Goal: Information Seeking & Learning: Learn about a topic

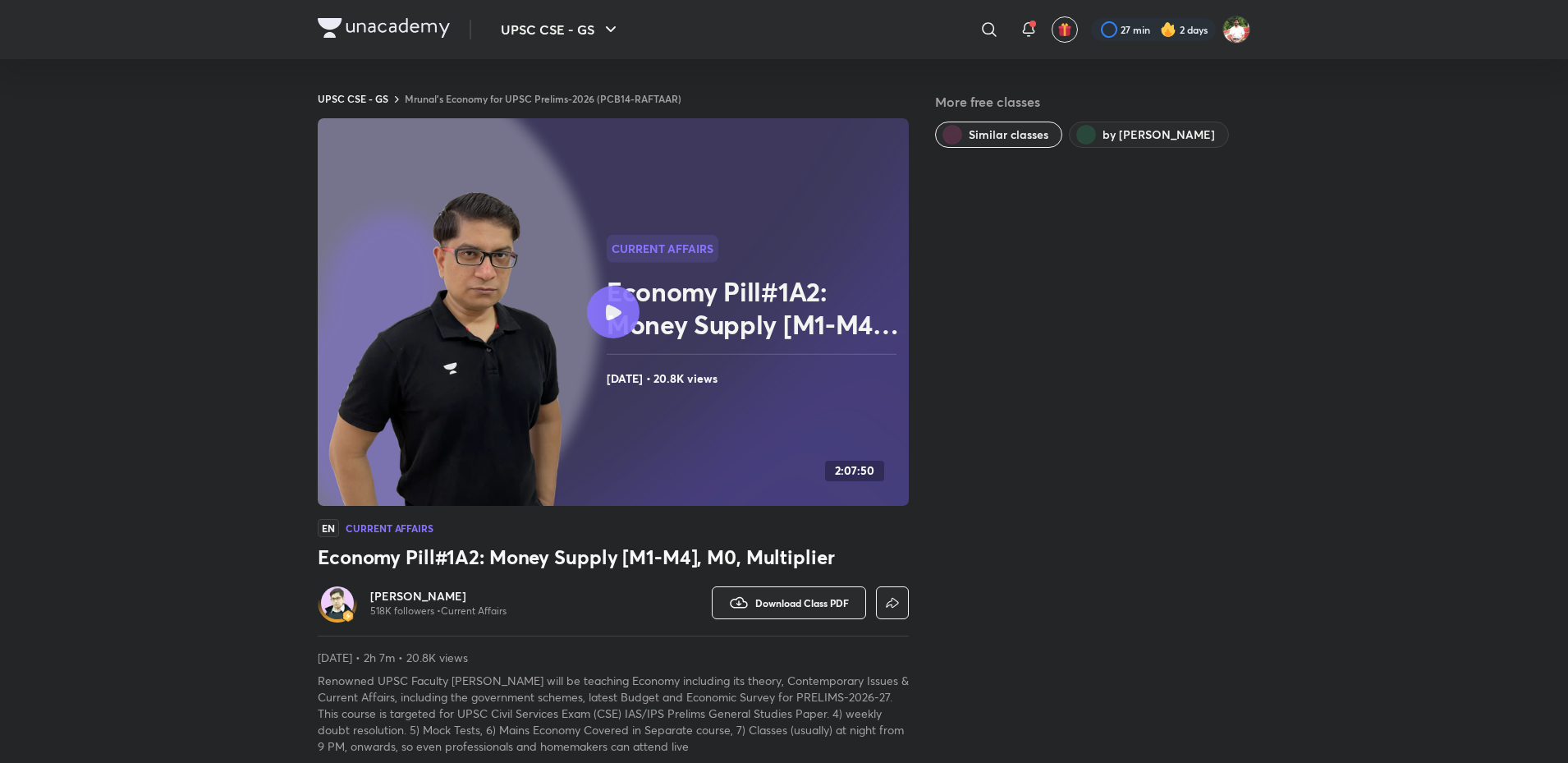
drag, startPoint x: 397, startPoint y: 21, endPoint x: 395, endPoint y: 30, distance: 9.2
click at [397, 20] on img at bounding box center [384, 28] width 132 height 20
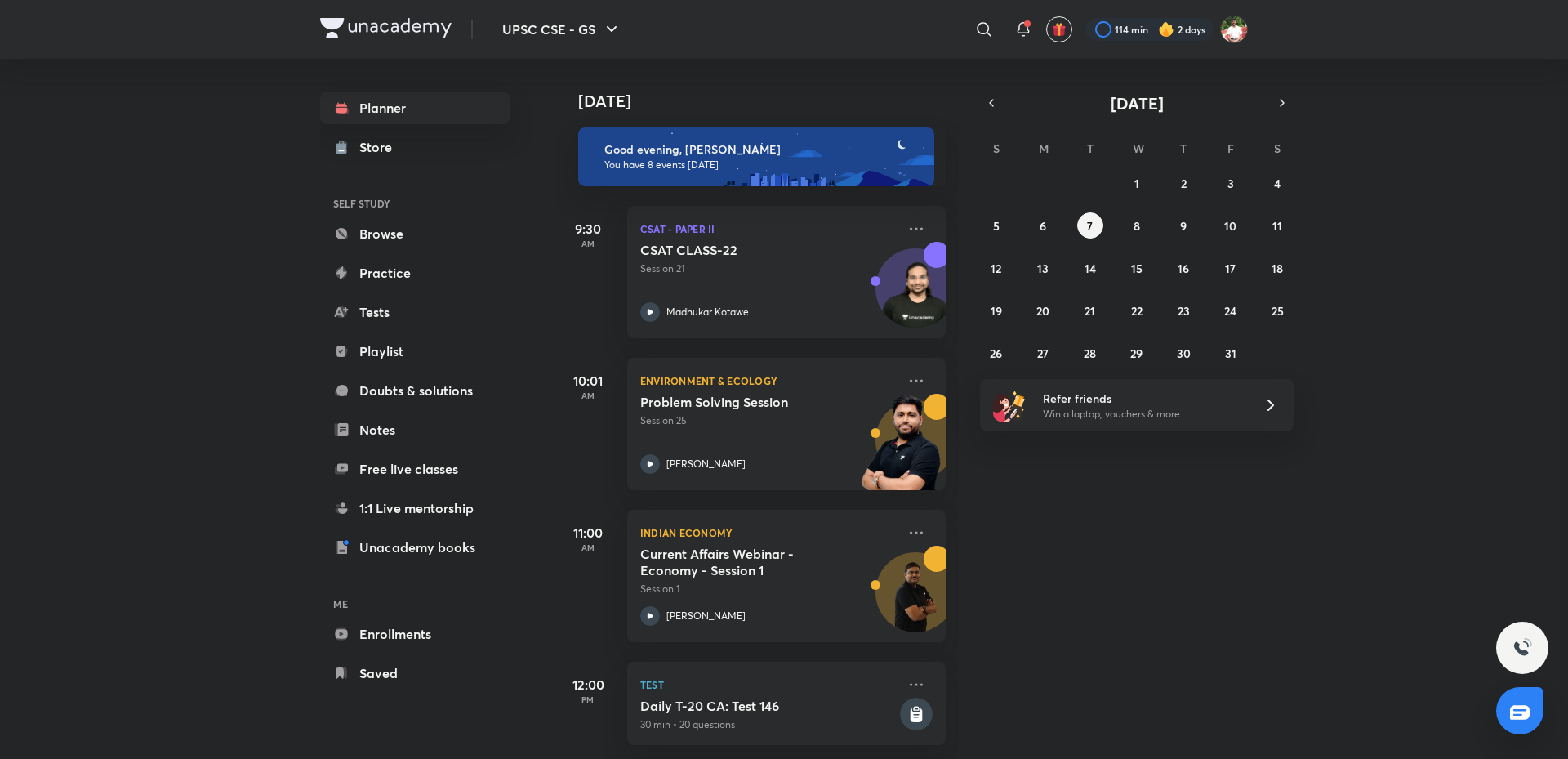
click at [1139, 571] on div "Today Good evening, Shashank You have 8 events today 9:30 AM CSAT - Paper II CS…" at bounding box center [1060, 408] width 1010 height 701
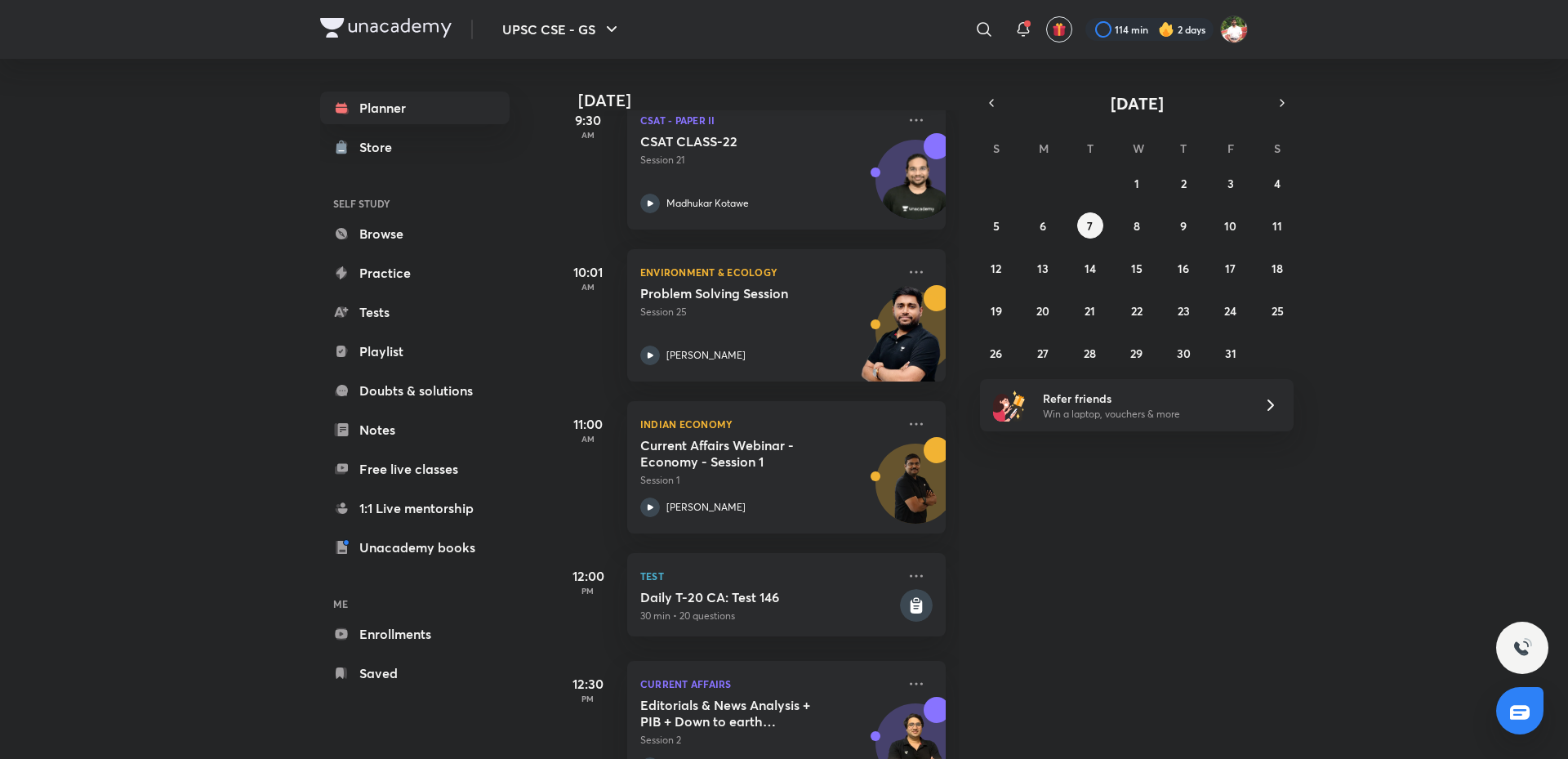
scroll to position [490, 0]
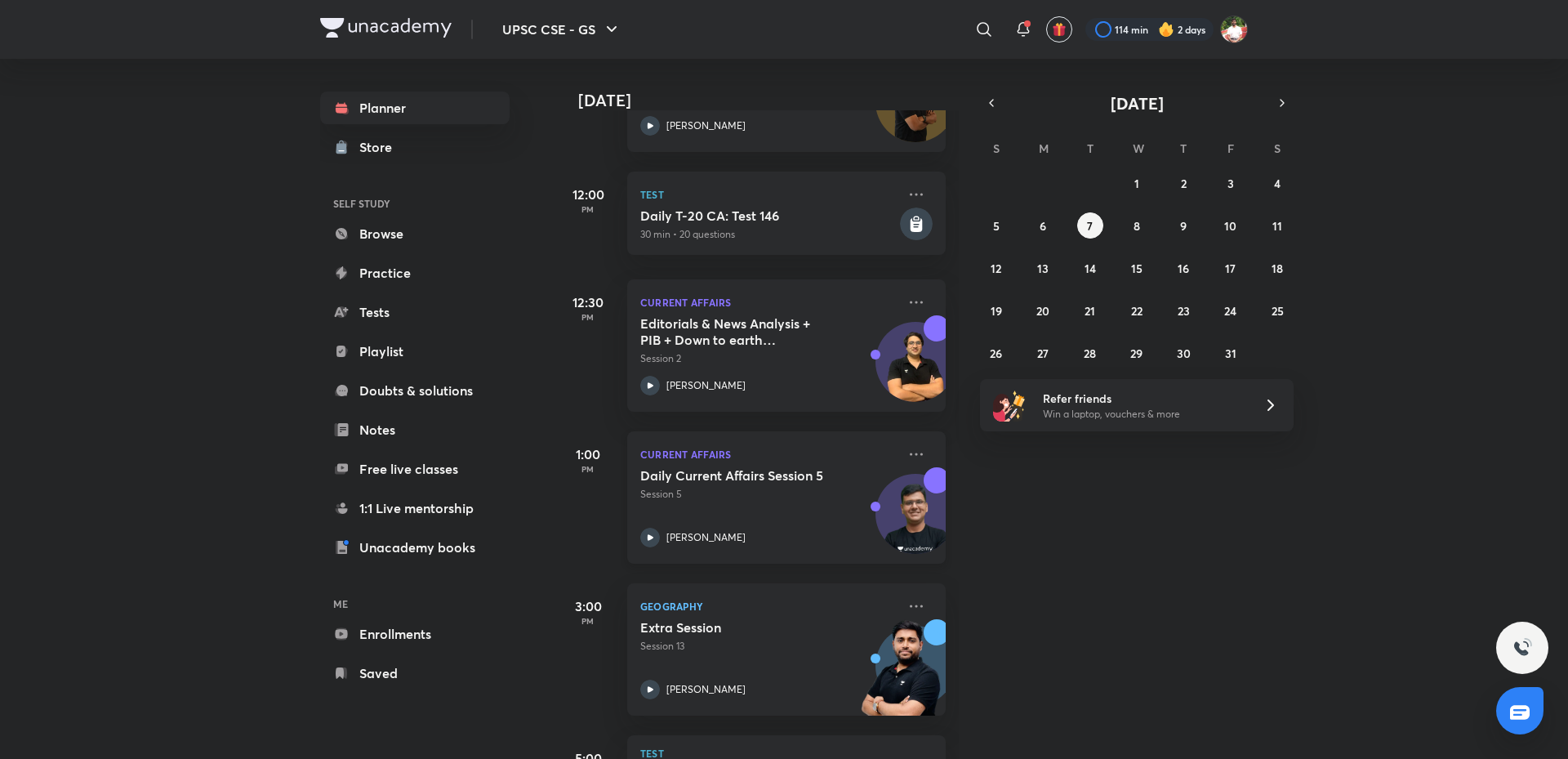
click at [782, 484] on h5 "Daily Current Affairs Session 5" at bounding box center [742, 476] width 203 height 16
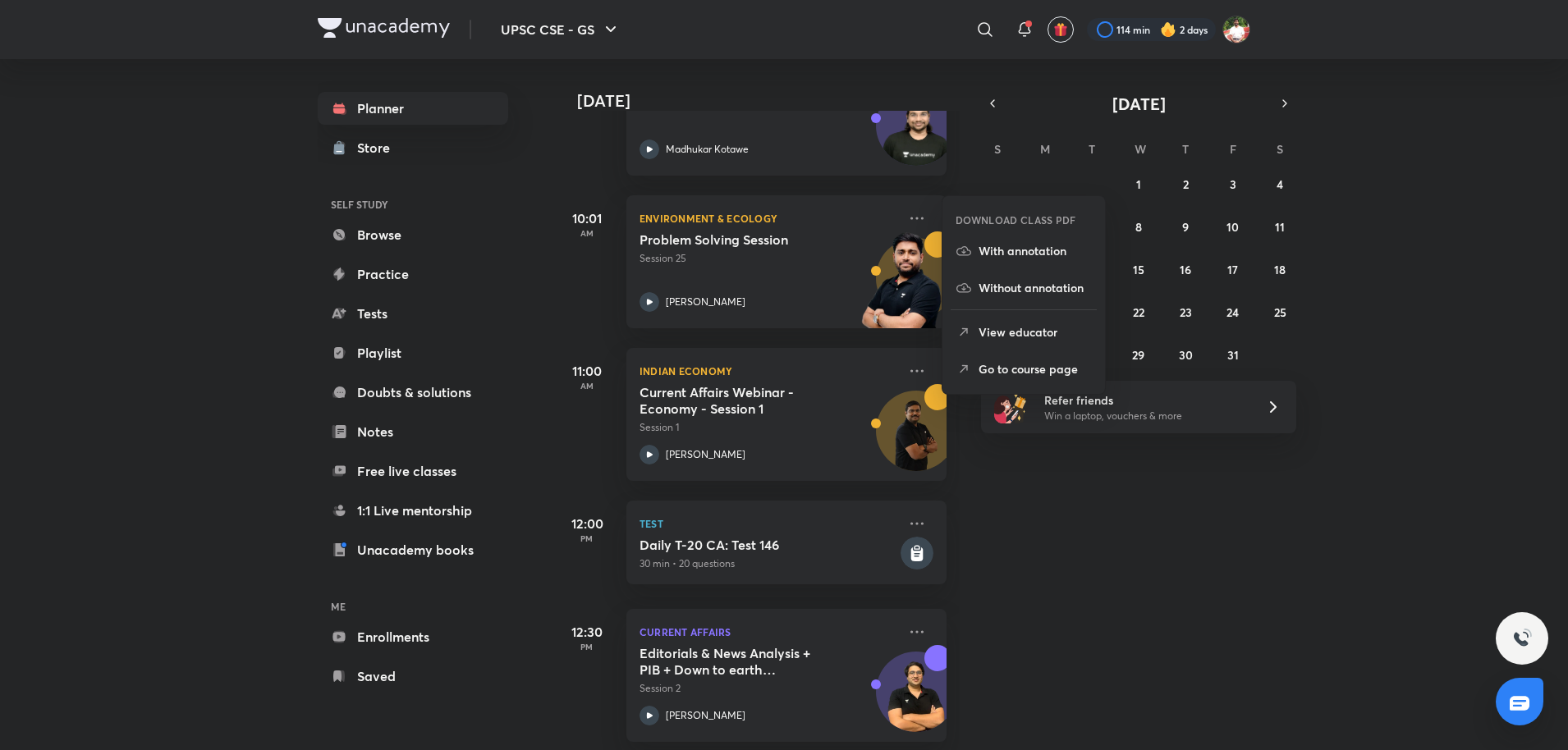
click at [1009, 364] on p "Go to course page" at bounding box center [1035, 369] width 113 height 17
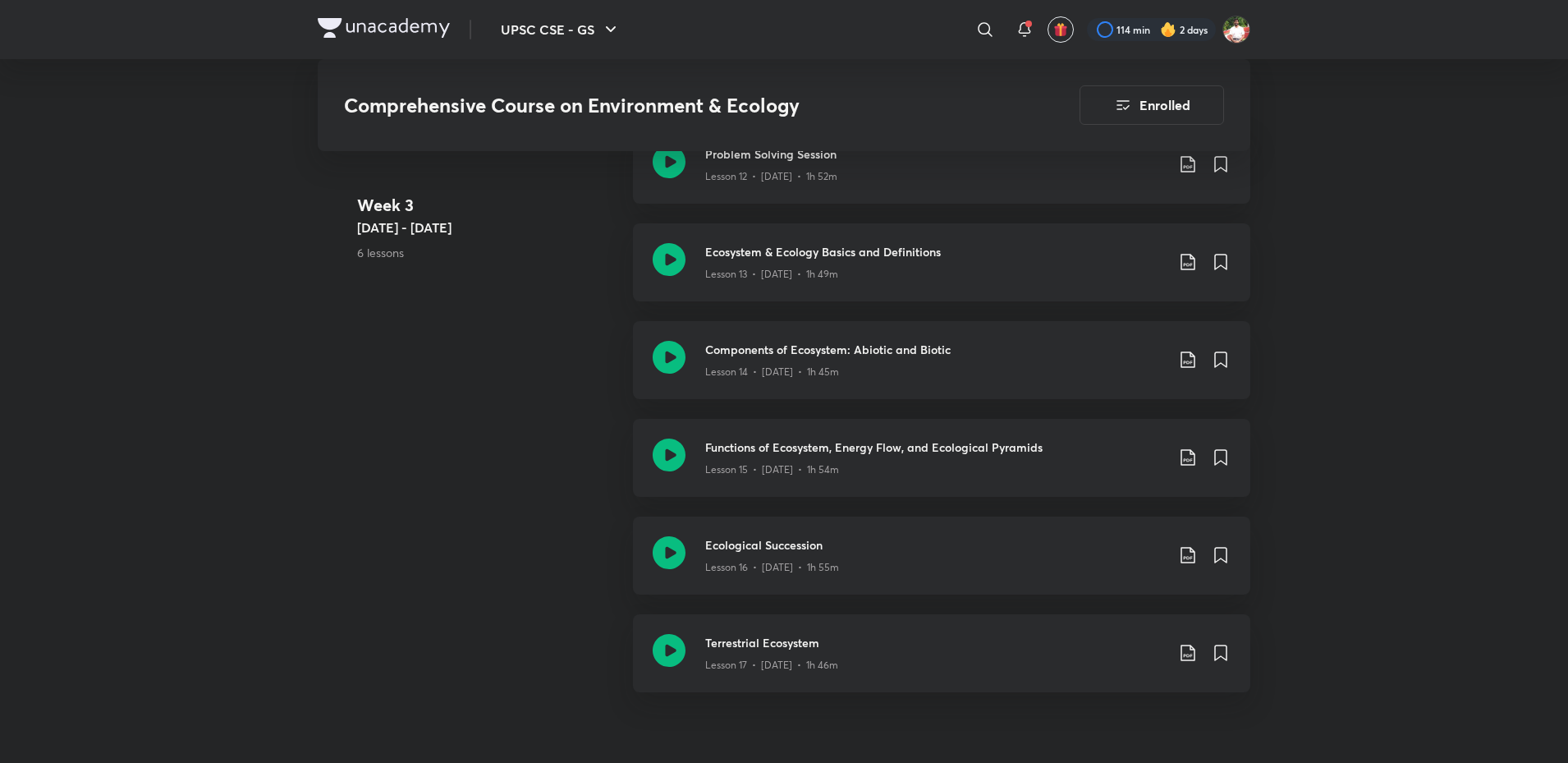
scroll to position [2218, 0]
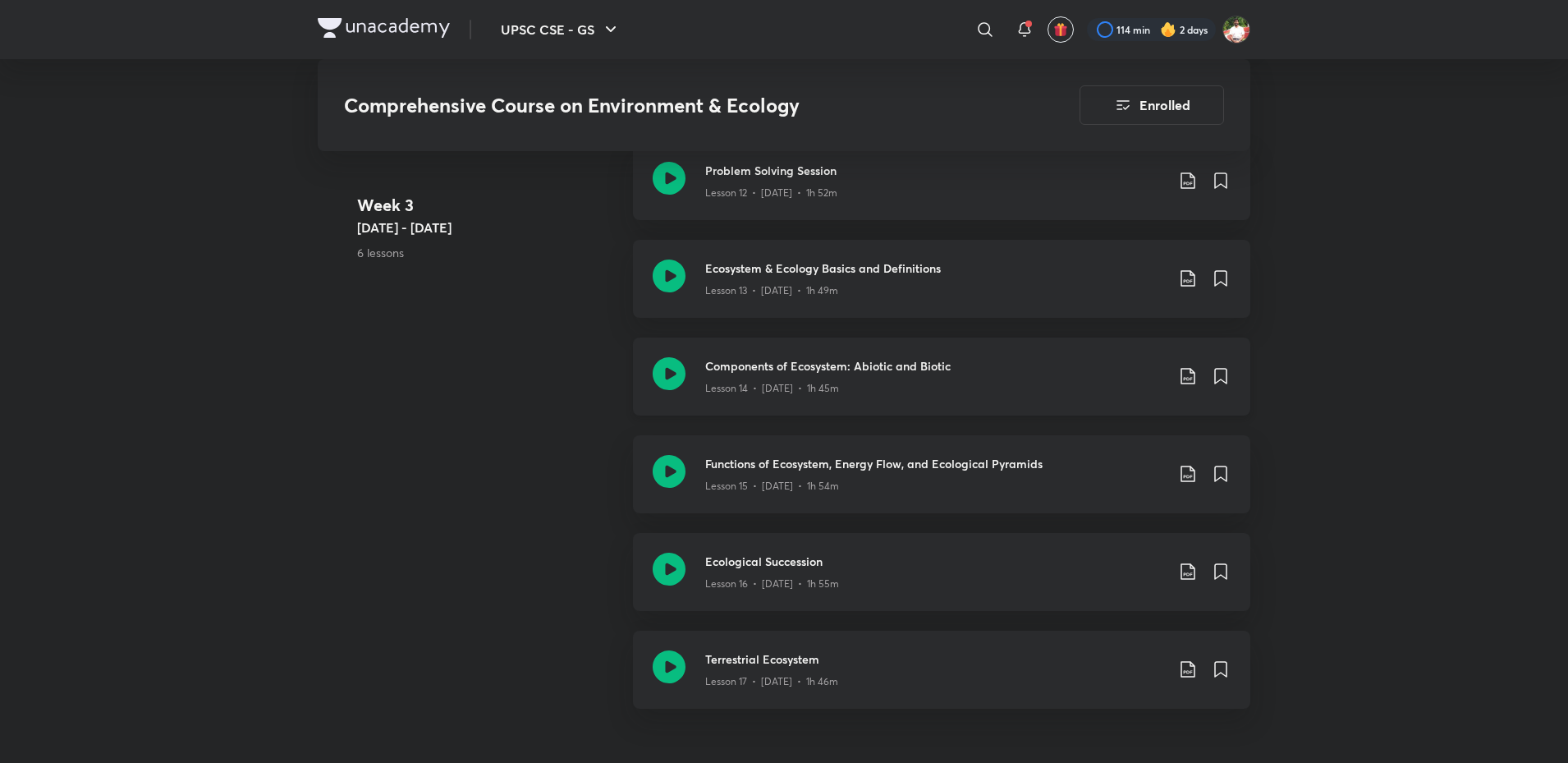
click at [669, 357] on icon at bounding box center [669, 373] width 33 height 33
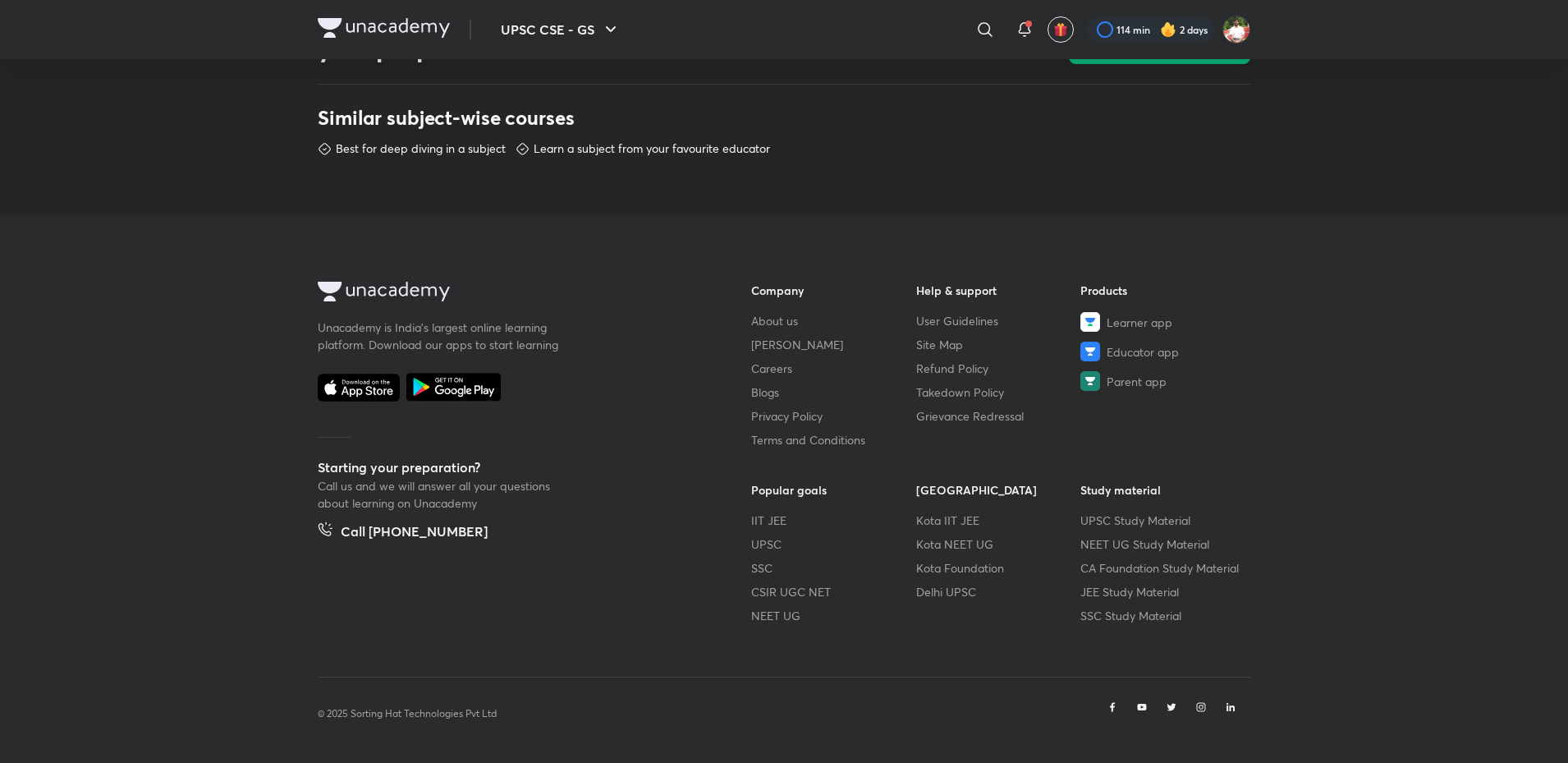
scroll to position [813, 0]
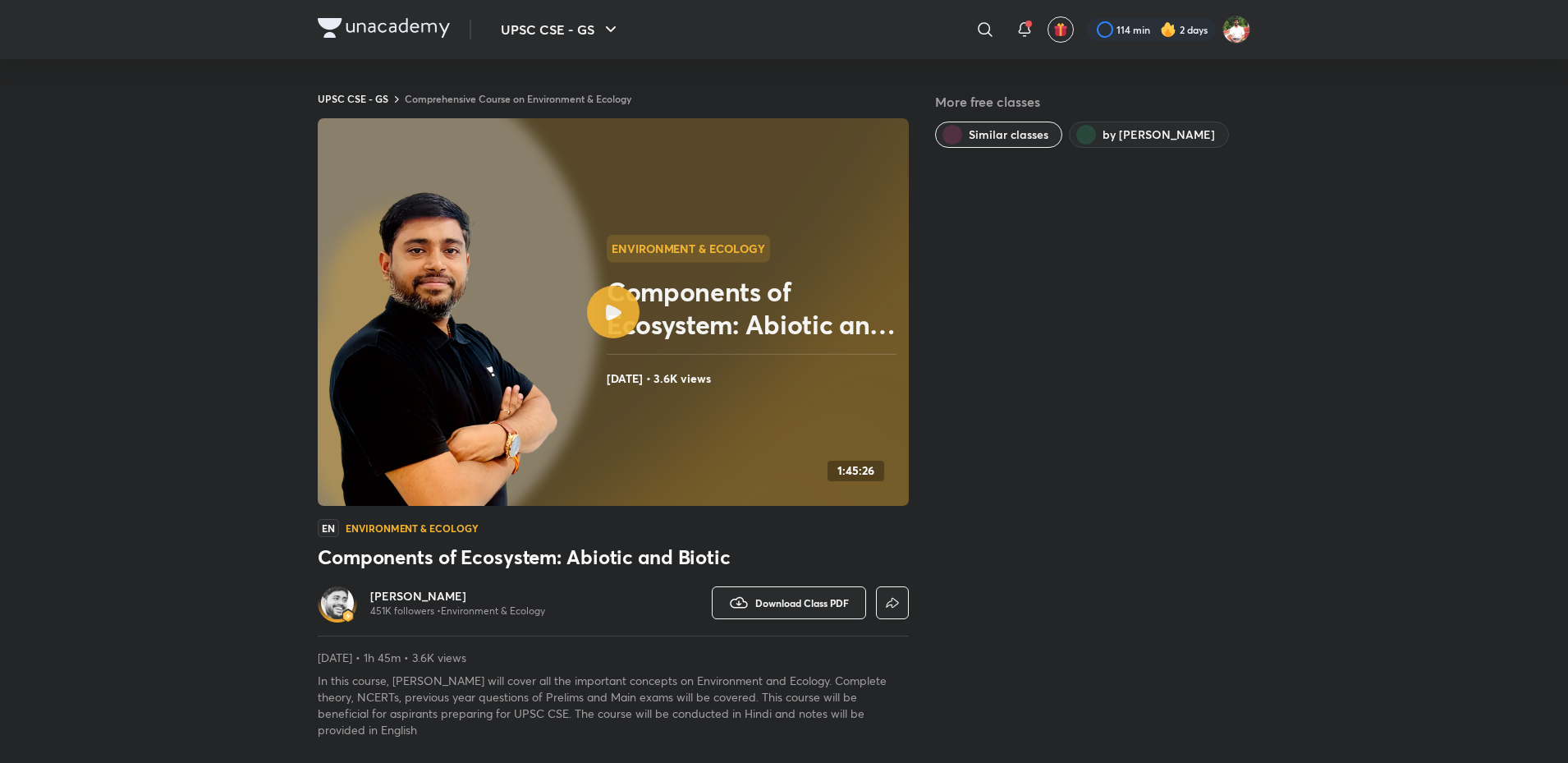
click at [614, 310] on icon at bounding box center [613, 312] width 15 height 15
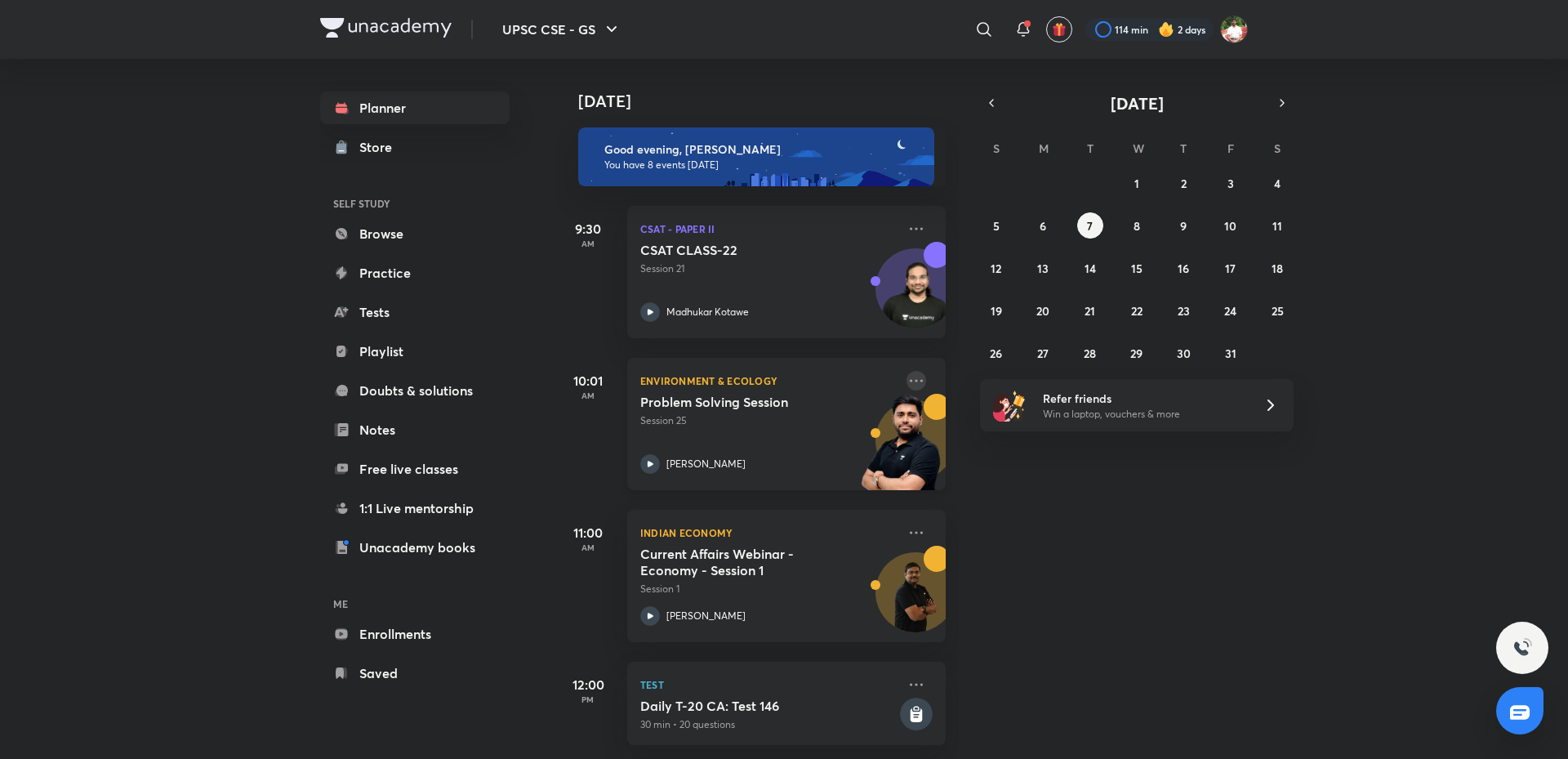
click at [906, 383] on icon at bounding box center [916, 380] width 20 height 20
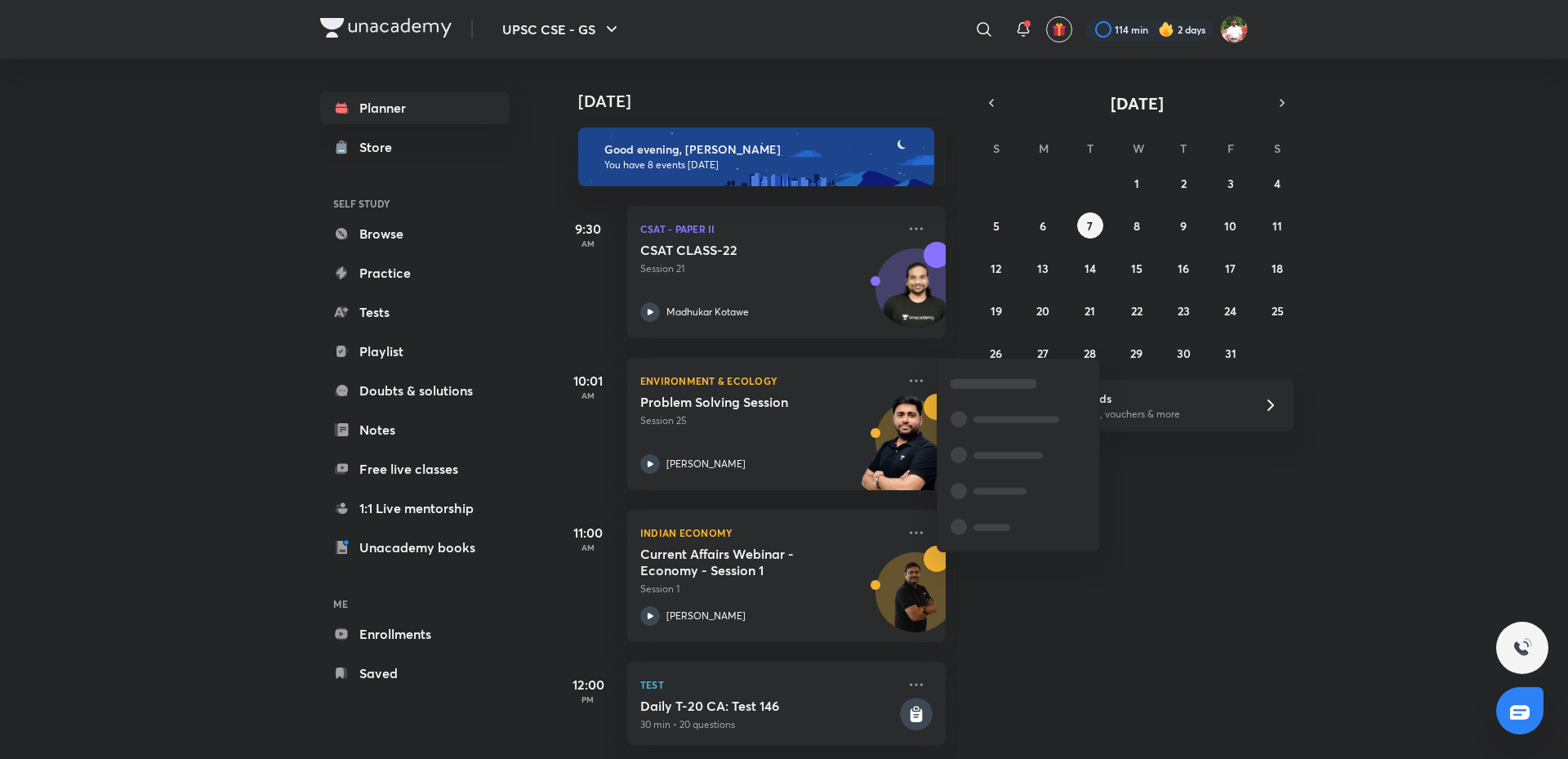
click at [1134, 643] on div "Today Good evening, Shashank You have 8 events today 9:30 AM CSAT - Paper II CS…" at bounding box center [1060, 408] width 1010 height 701
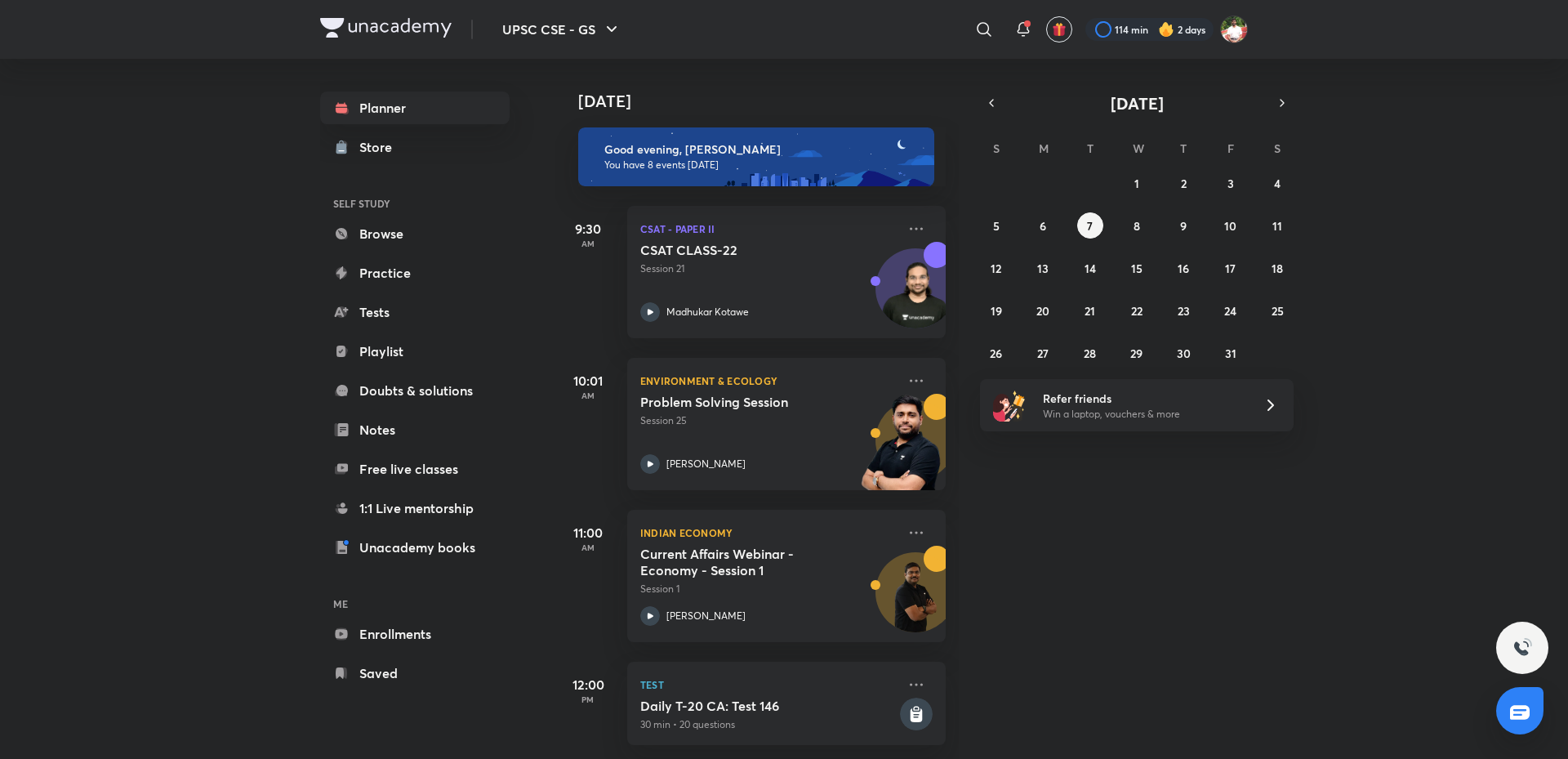
click at [147, 240] on div "UPSC CSE - GS ​ 114 min 2 days Planner Store SELF STUDY Browse Practice Tests P…" at bounding box center [784, 380] width 1568 height 759
click at [129, 433] on div "UPSC CSE - GS ​ 114 min 2 days Planner Store SELF STUDY Browse Practice Tests P…" at bounding box center [784, 380] width 1568 height 759
